Goal: Task Accomplishment & Management: Manage account settings

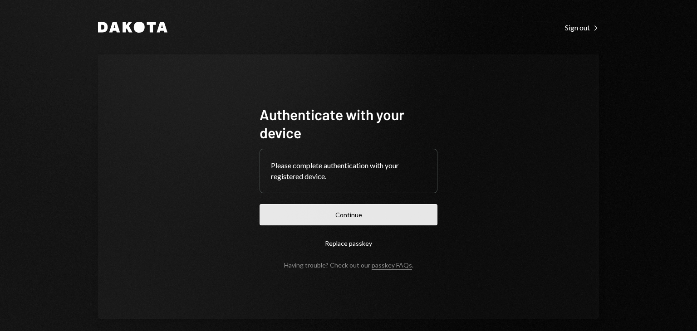
click at [353, 214] on button "Continue" at bounding box center [349, 214] width 178 height 21
